Goal: Information Seeking & Learning: Learn about a topic

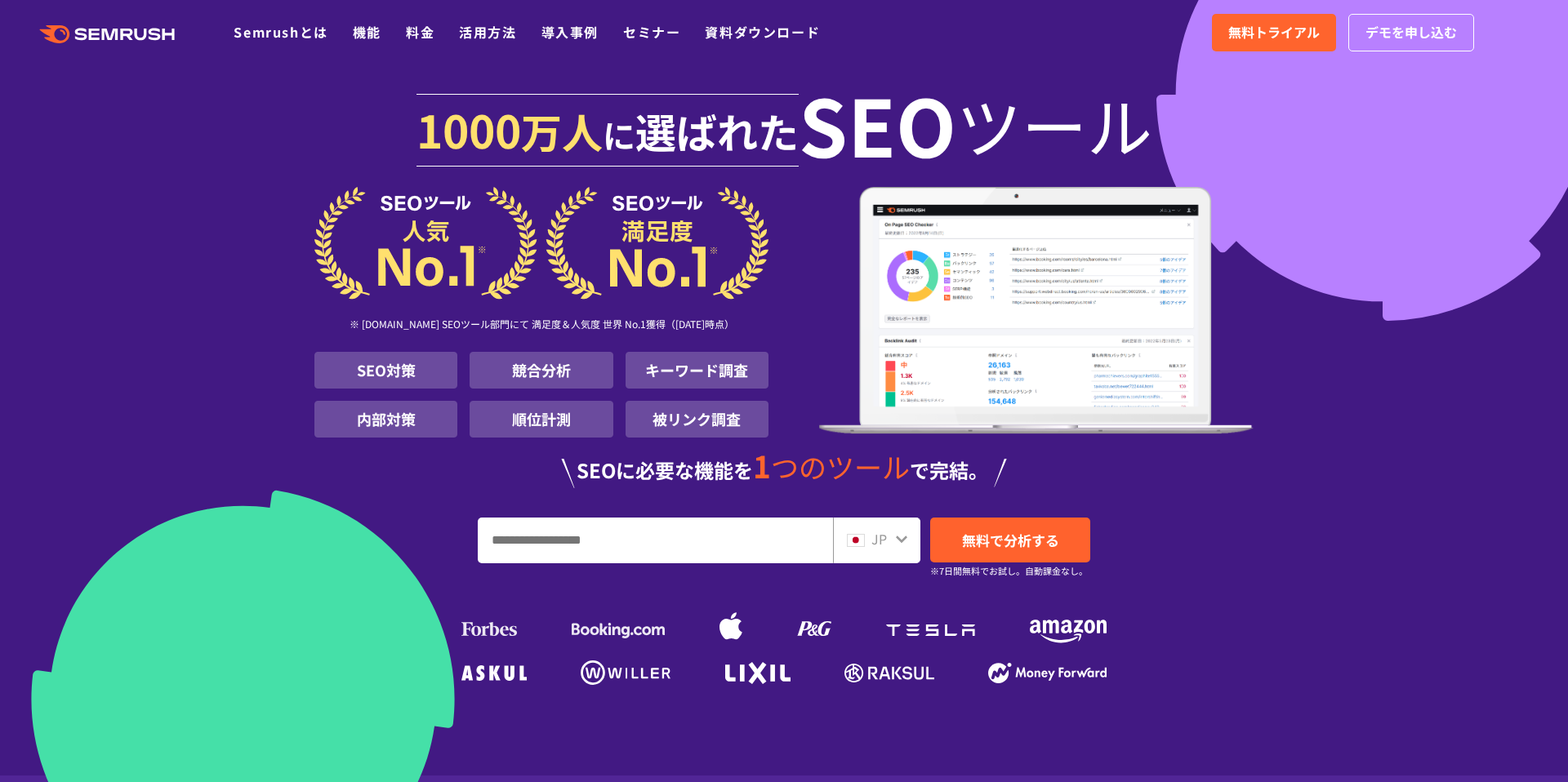
click at [625, 542] on input "URL、キーワードを入力してください" at bounding box center [655, 540] width 354 height 44
paste input "**********"
type input "**********"
click at [1009, 549] on span "無料で分析する" at bounding box center [1011, 540] width 97 height 21
click at [423, 26] on link "料金" at bounding box center [420, 32] width 29 height 20
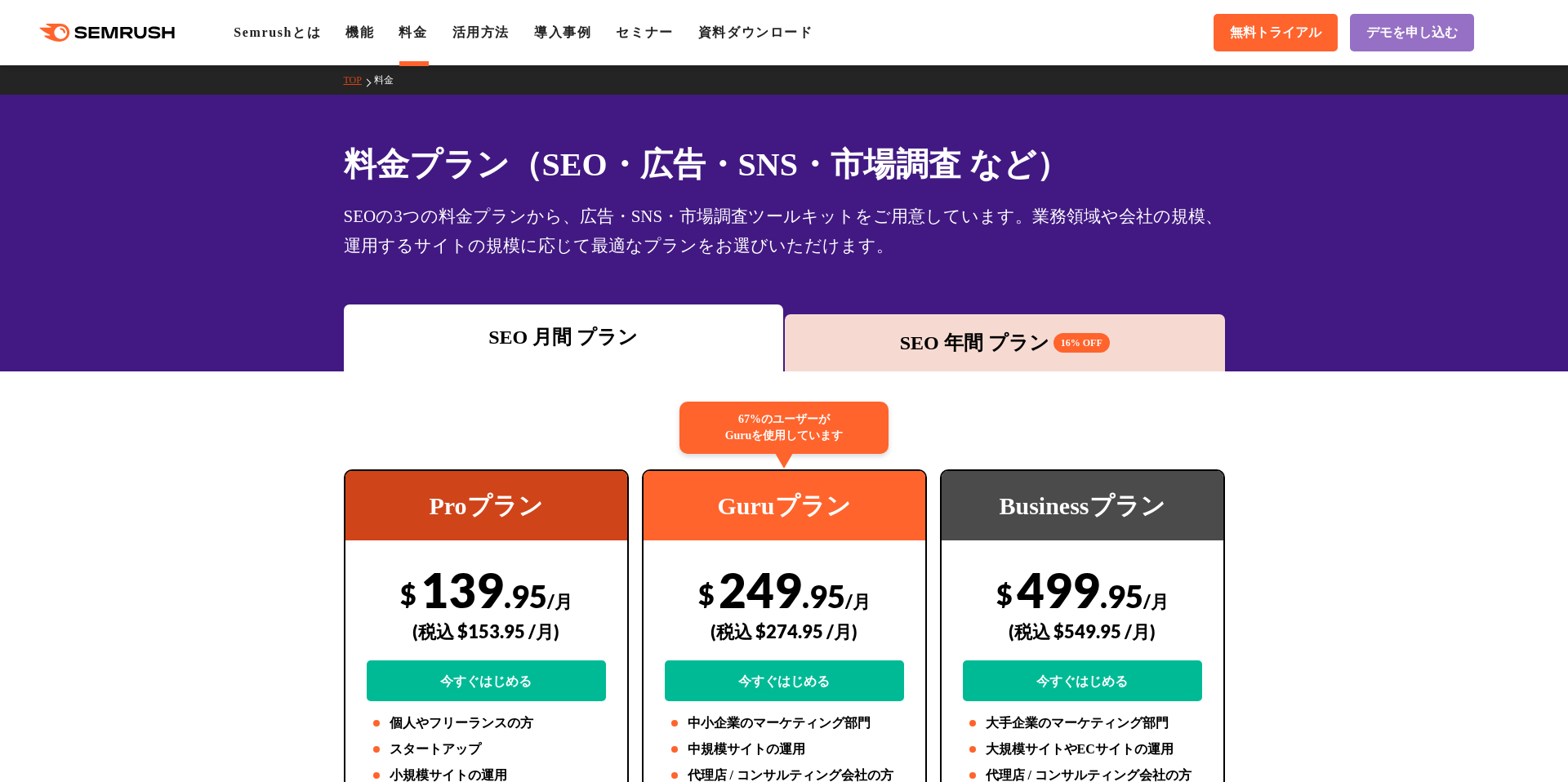
click at [889, 345] on div "SEO 年間 プラン 16% OFF" at bounding box center [1004, 342] width 424 height 30
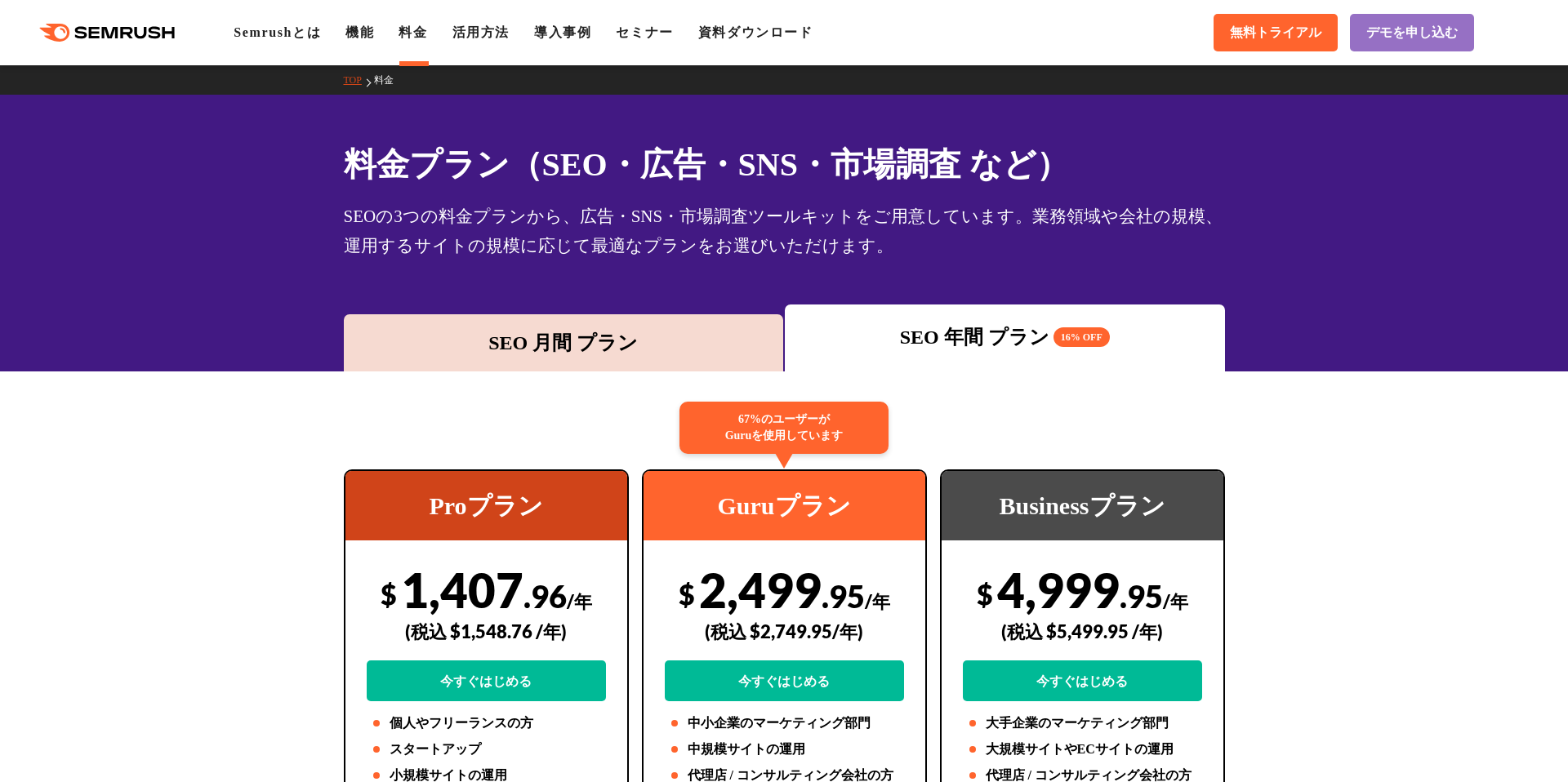
click at [636, 328] on div "SEO 月間 プラン" at bounding box center [564, 342] width 424 height 30
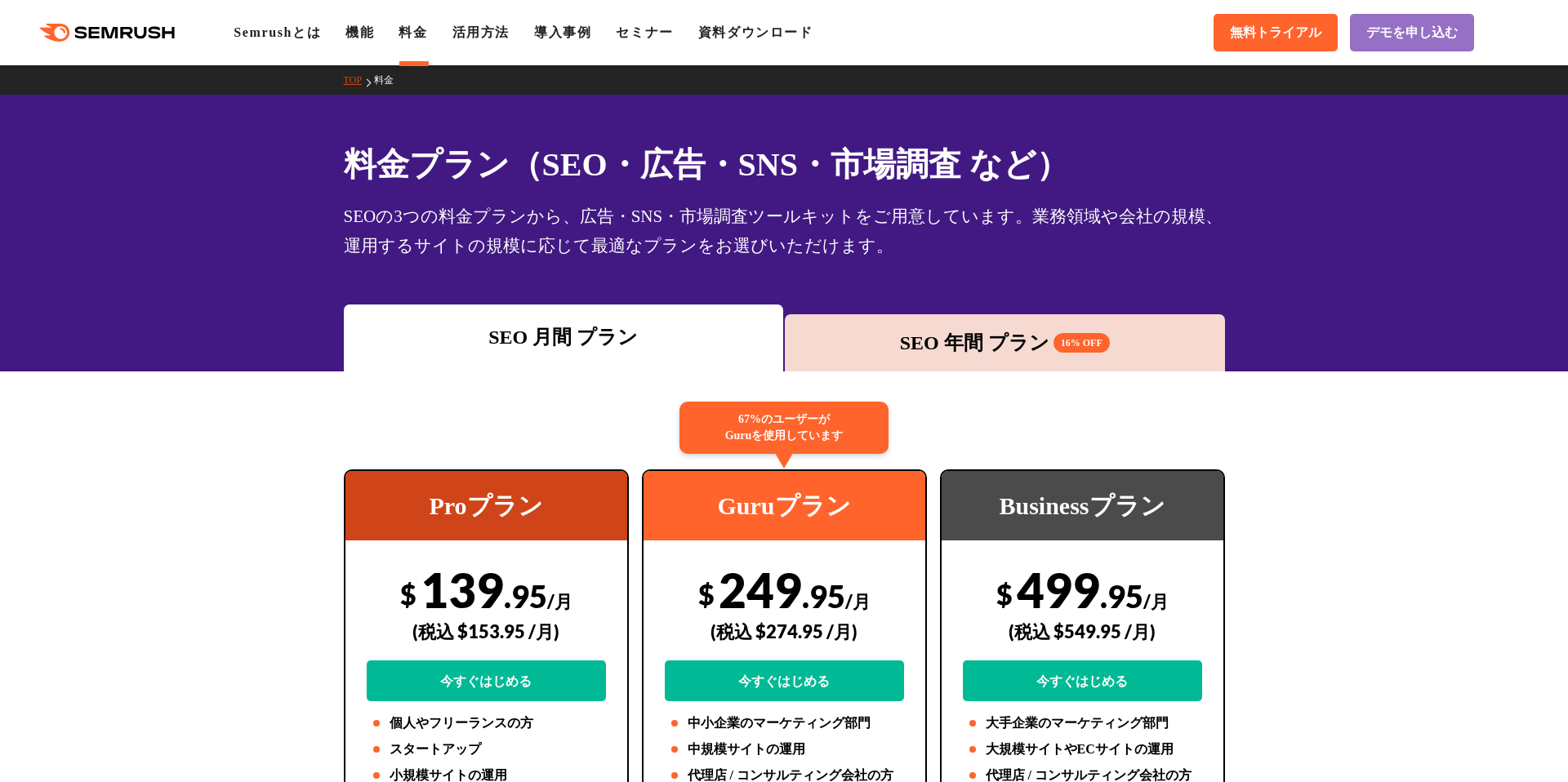
click at [900, 316] on div "SEO 年間 プラン 16% OFF" at bounding box center [1004, 343] width 440 height 57
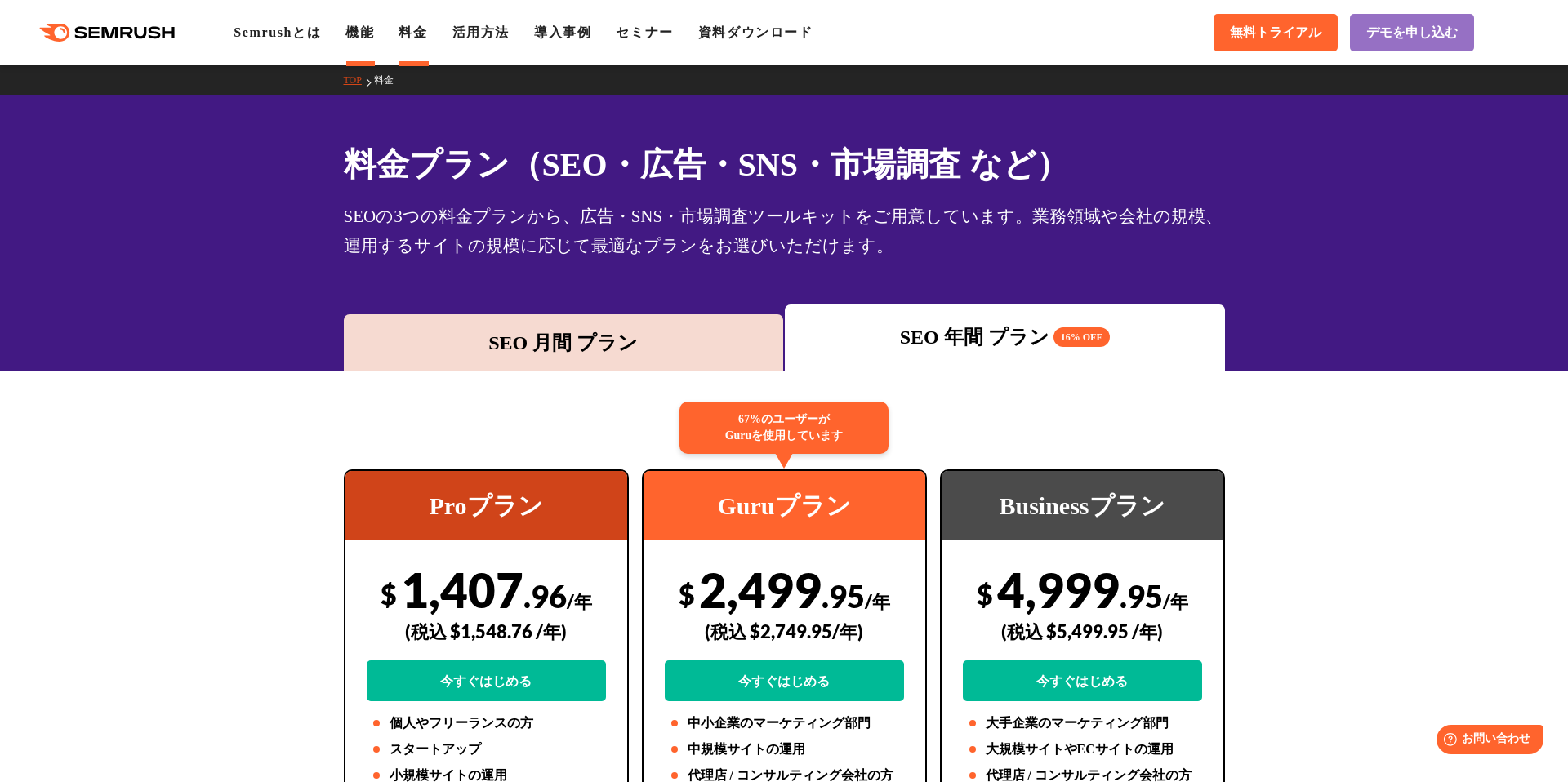
click at [375, 40] on li "機能" at bounding box center [360, 33] width 29 height 20
click at [364, 30] on link "機能" at bounding box center [360, 31] width 29 height 13
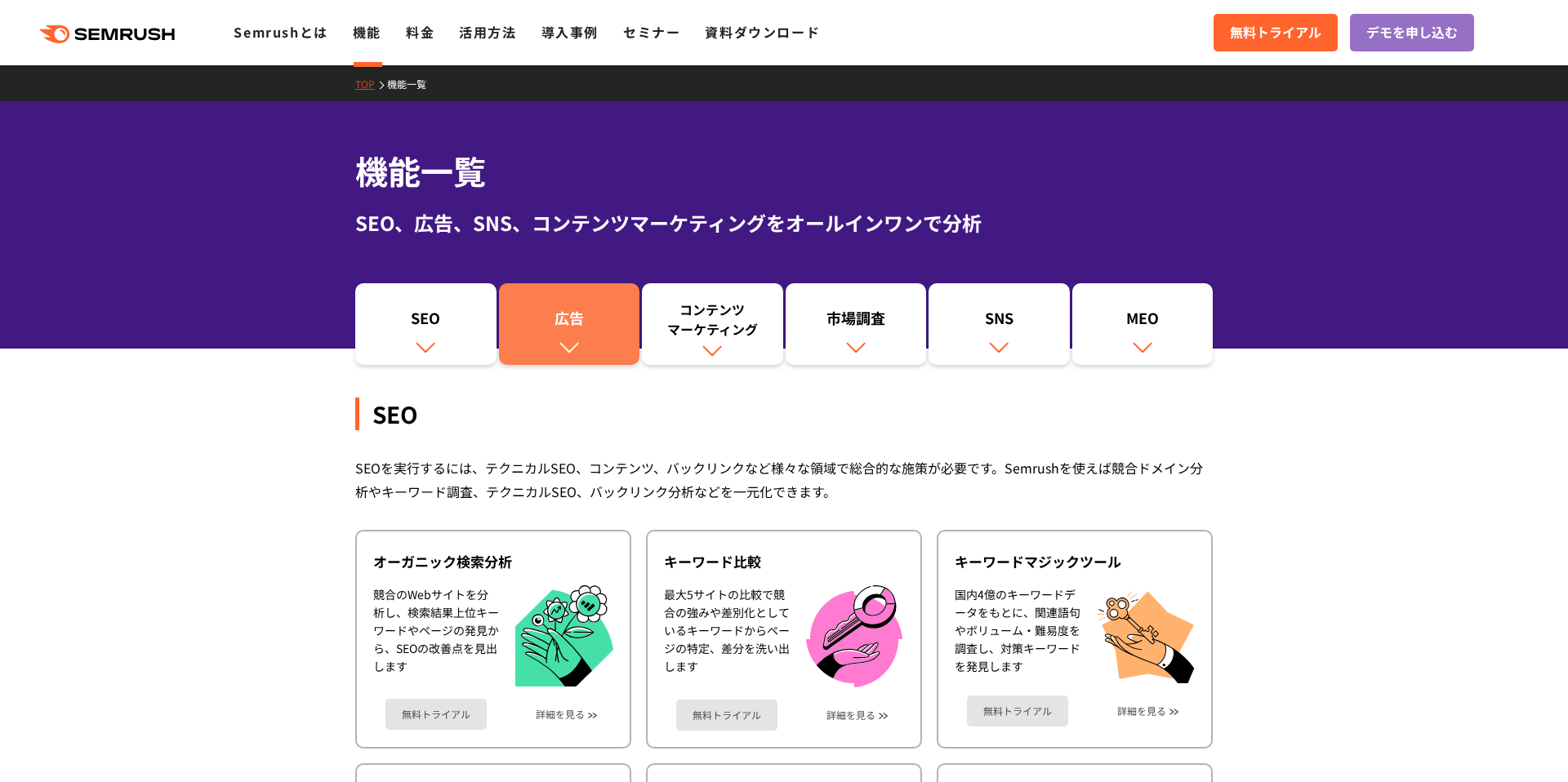
click at [530, 347] on link "広告" at bounding box center [570, 323] width 142 height 82
